Goal: Find specific page/section: Find specific page/section

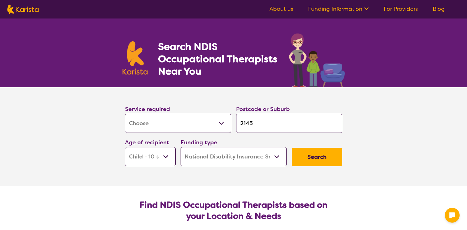
select select "[MEDICAL_DATA]"
select select "CH"
select select "NDIS"
select select "[MEDICAL_DATA]"
select select "CH"
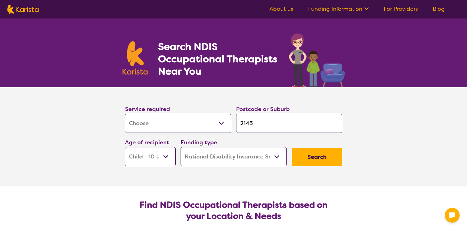
select select "NDIS"
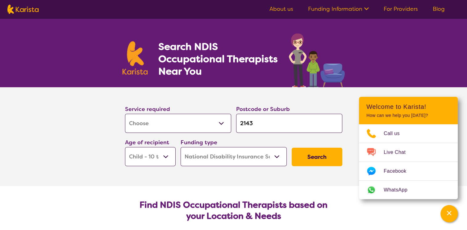
drag, startPoint x: 268, startPoint y: 129, endPoint x: 237, endPoint y: 130, distance: 30.9
click at [237, 130] on input "2143" at bounding box center [289, 123] width 106 height 19
type input "4"
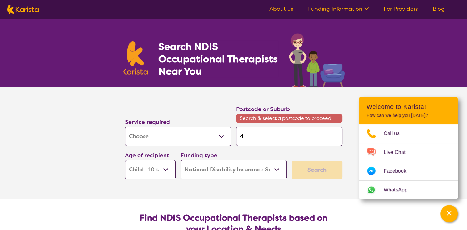
type input "40"
type input "403"
type input "4034"
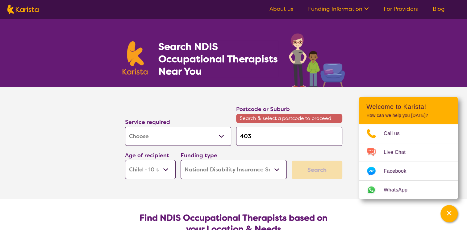
type input "4034"
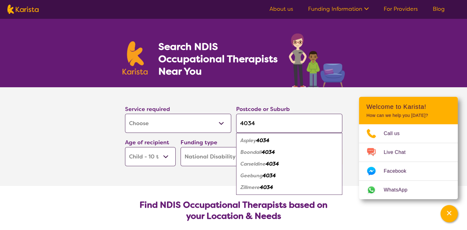
type input "4034"
click at [258, 165] on em "Carseldine" at bounding box center [253, 164] width 25 height 6
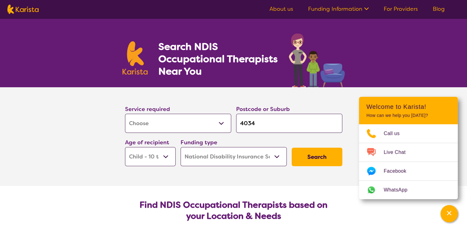
click at [167, 155] on select "Early Childhood - 0 to 9 Child - 10 to 11 Adolescent - 12 to 17 Adult - 18 to 6…" at bounding box center [150, 156] width 51 height 19
select select "AD"
click at [125, 147] on select "Early Childhood - 0 to 9 Child - 10 to 11 Adolescent - 12 to 17 Adult - 18 to 6…" at bounding box center [150, 156] width 51 height 19
select select "AD"
click at [327, 158] on button "Search" at bounding box center [317, 157] width 51 height 19
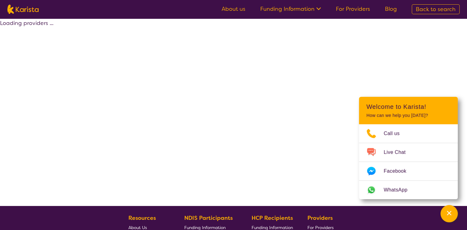
select select "by_score"
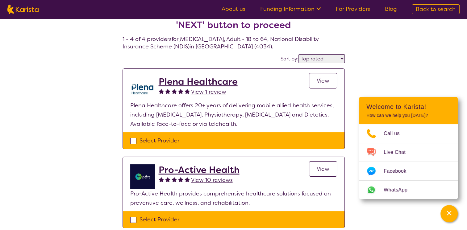
scroll to position [31, 0]
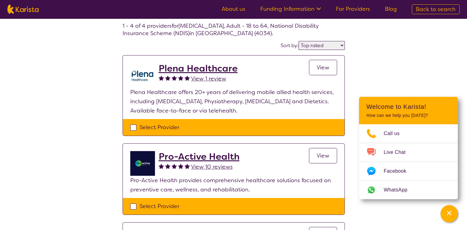
click at [230, 154] on h2 "Pro-Active Health" at bounding box center [199, 156] width 81 height 11
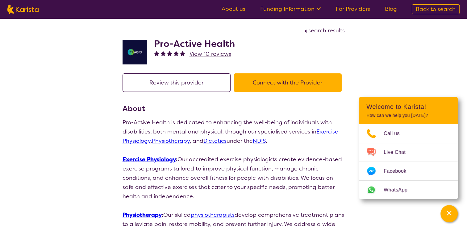
select select "by_score"
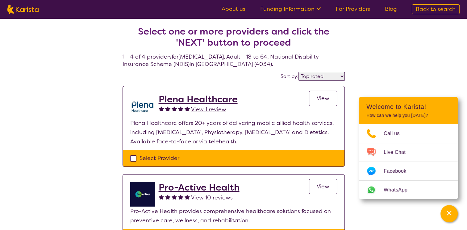
click at [187, 98] on h2 "Plena Healthcare" at bounding box center [198, 99] width 79 height 11
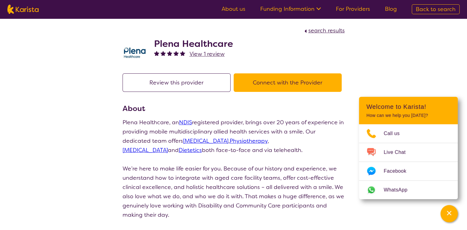
click at [288, 83] on button "Connect with the Provider" at bounding box center [288, 83] width 108 height 19
